Goal: Contribute content

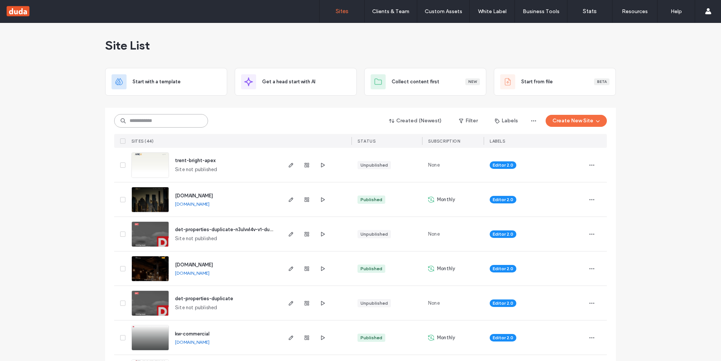
click at [174, 122] on input at bounding box center [161, 121] width 94 height 14
type input "****"
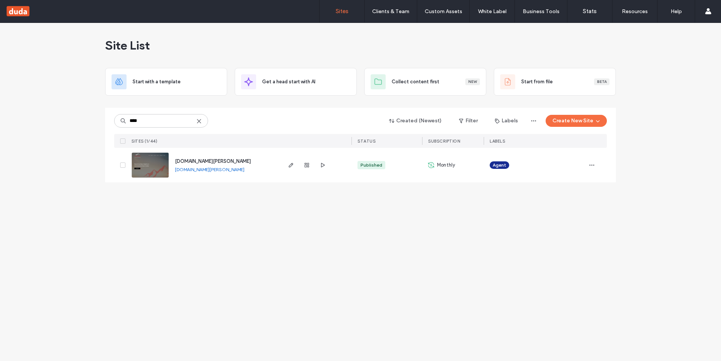
click at [187, 162] on span "[DOMAIN_NAME][PERSON_NAME]" at bounding box center [213, 162] width 76 height 6
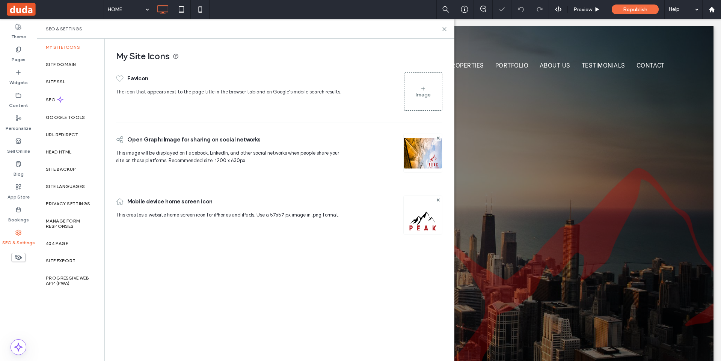
click at [417, 76] on div "Image" at bounding box center [424, 92] width 38 height 36
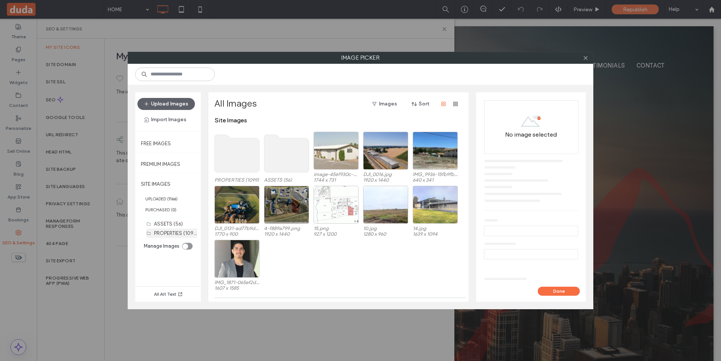
click at [167, 229] on div "PROPERTIES (1099)" at bounding box center [175, 233] width 43 height 9
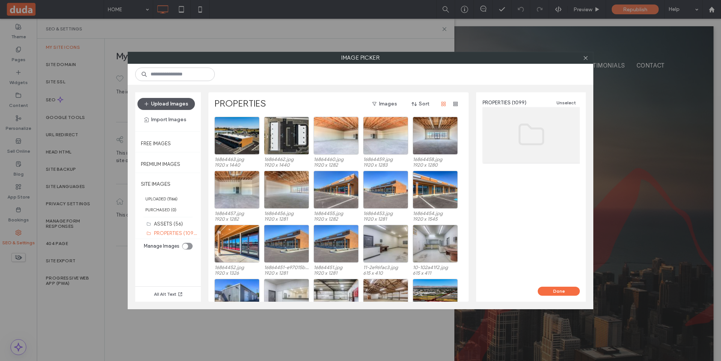
click at [178, 103] on button "Upload Images" at bounding box center [165, 104] width 57 height 12
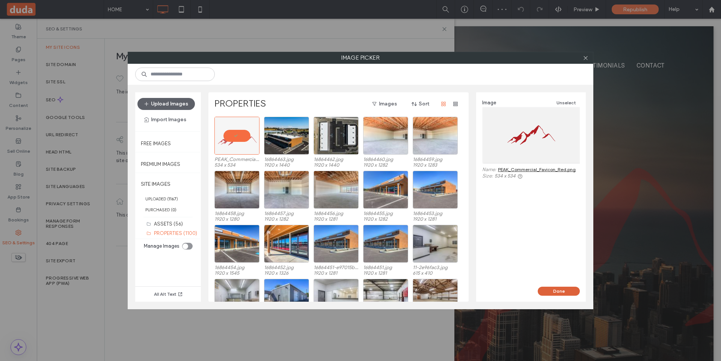
click at [550, 292] on button "Done" at bounding box center [559, 291] width 42 height 9
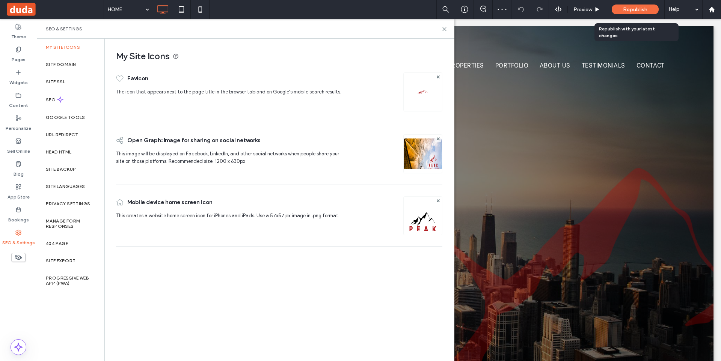
click at [633, 14] on div "Republish" at bounding box center [635, 9] width 47 height 19
click at [626, 8] on span "Republish" at bounding box center [635, 9] width 24 height 6
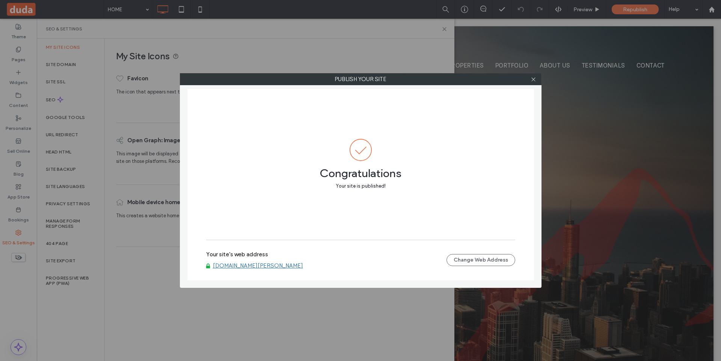
click at [234, 265] on link "[DOMAIN_NAME][PERSON_NAME]" at bounding box center [258, 266] width 90 height 7
